Goal: Task Accomplishment & Management: Use online tool/utility

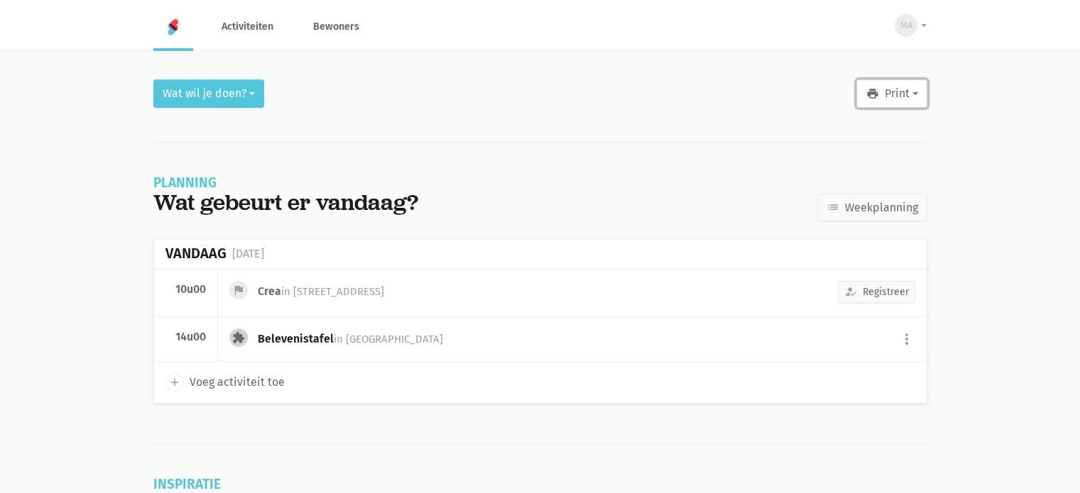
click at [875, 95] on icon "print" at bounding box center [871, 93] width 13 height 13
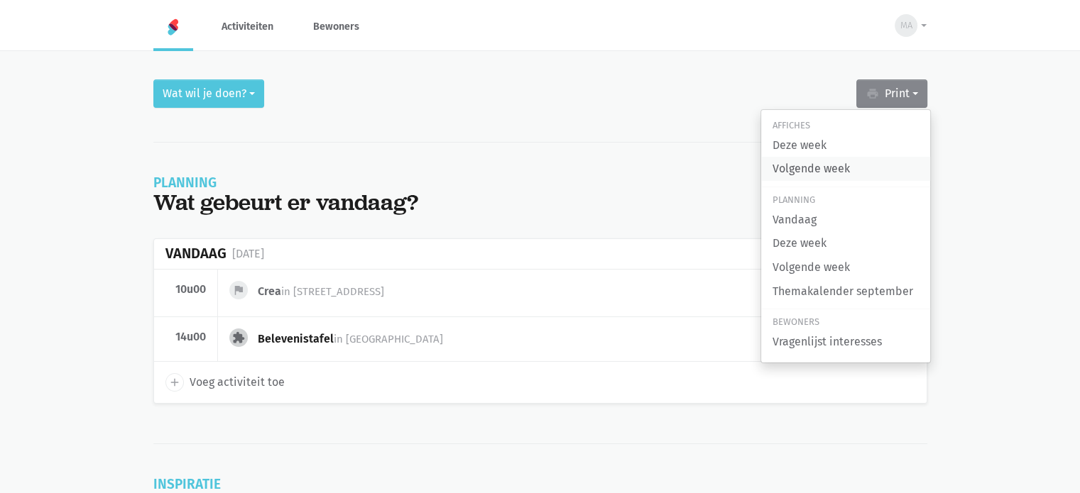
click at [852, 174] on link "Volgende week" at bounding box center [845, 169] width 169 height 24
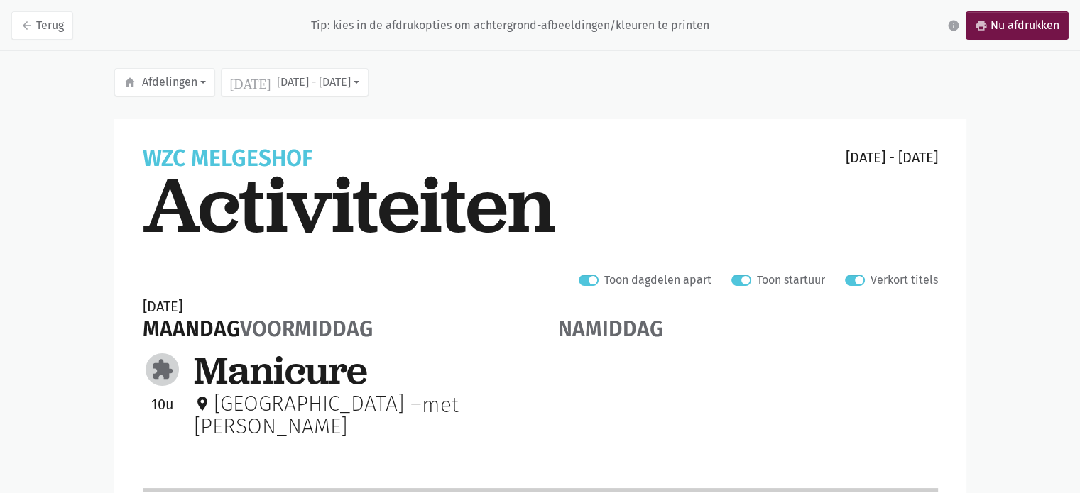
click at [870, 280] on label "Verkort titels" at bounding box center [903, 280] width 67 height 18
click at [856, 280] on input "Verkort titels" at bounding box center [850, 278] width 11 height 15
checkbox input "false"
click at [984, 25] on icon "print" at bounding box center [981, 25] width 13 height 13
click at [985, 28] on icon "print" at bounding box center [981, 25] width 13 height 13
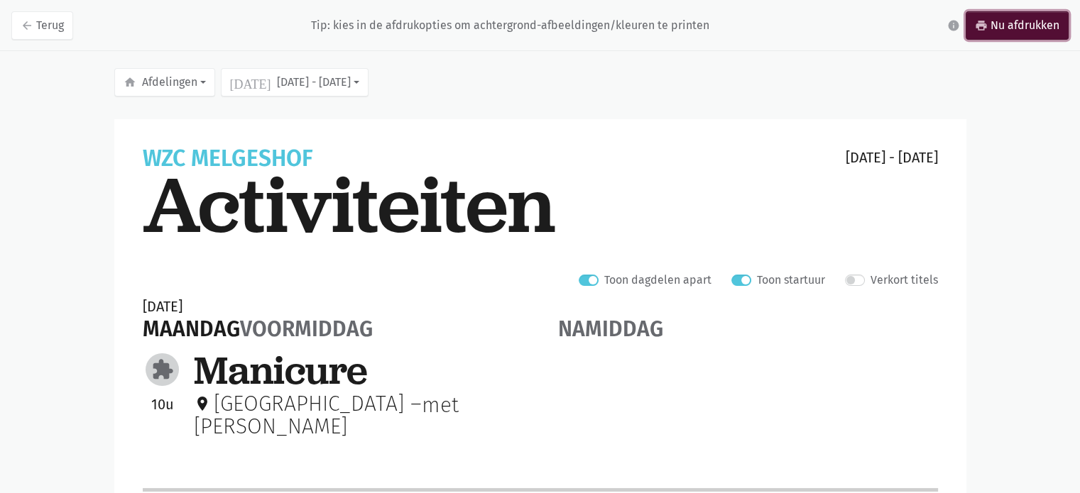
click at [1043, 28] on link "print Nu afdrukken" at bounding box center [1016, 25] width 103 height 28
